Goal: Obtain resource: Download file/media

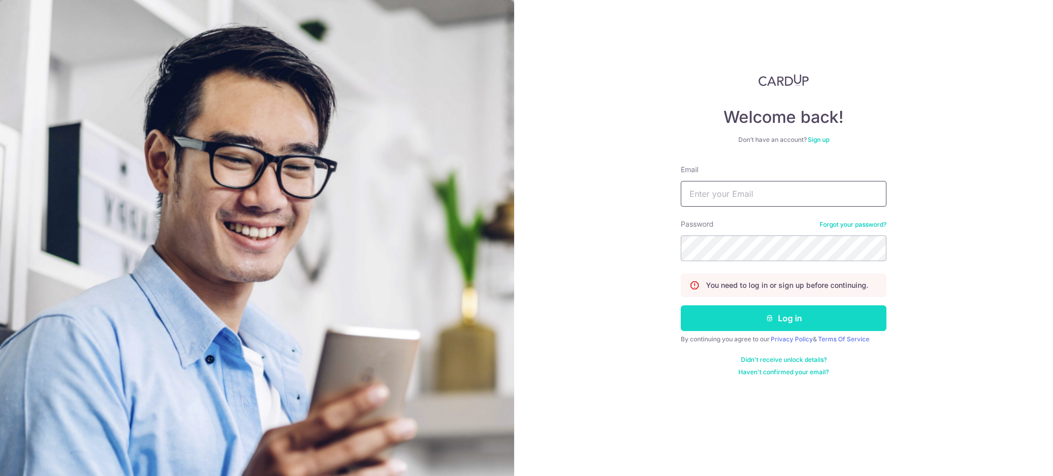
type input "[EMAIL_ADDRESS][DOMAIN_NAME]"
click at [800, 319] on button "Log in" at bounding box center [784, 318] width 206 height 26
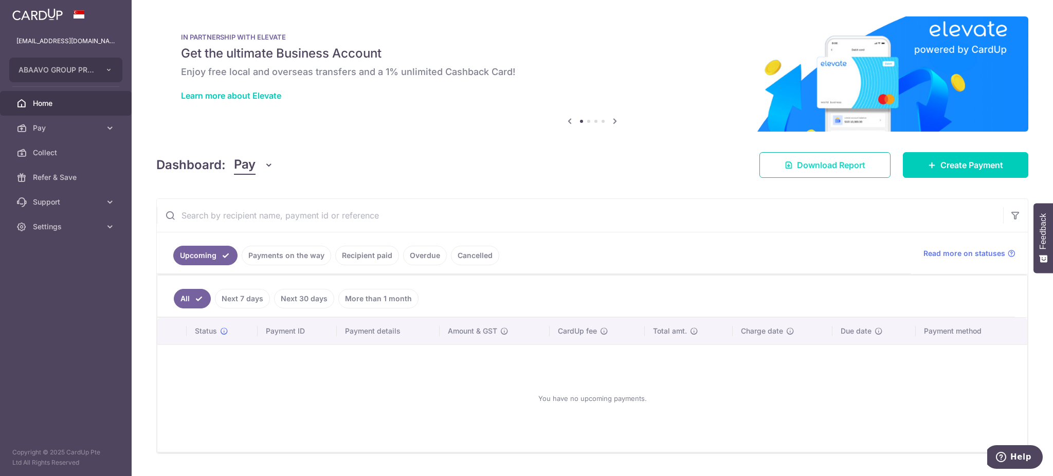
click at [816, 167] on span "Download Report" at bounding box center [831, 165] width 68 height 12
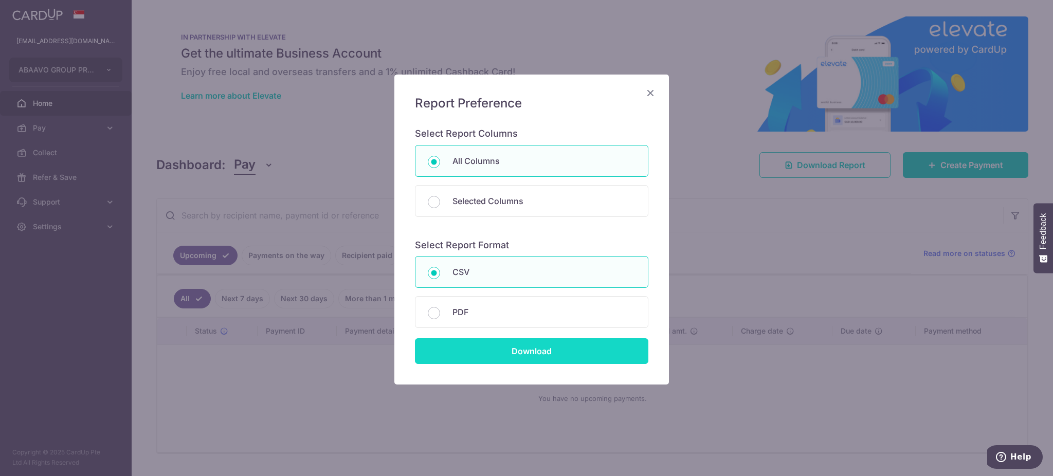
click at [548, 351] on input "Download" at bounding box center [531, 351] width 233 height 26
